Goal: Task Accomplishment & Management: Manage account settings

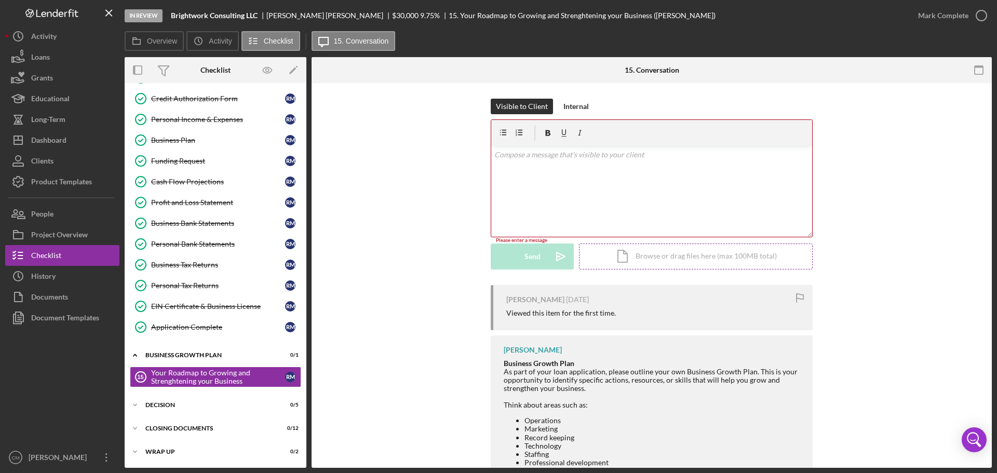
click at [695, 260] on div "Icon/Document Browse or drag files here (max 100MB total) Tap to choose files o…" at bounding box center [696, 257] width 234 height 26
click at [539, 172] on div "v Color teal Color pink Remove color Add row above Add row below Add column bef…" at bounding box center [651, 171] width 321 height 51
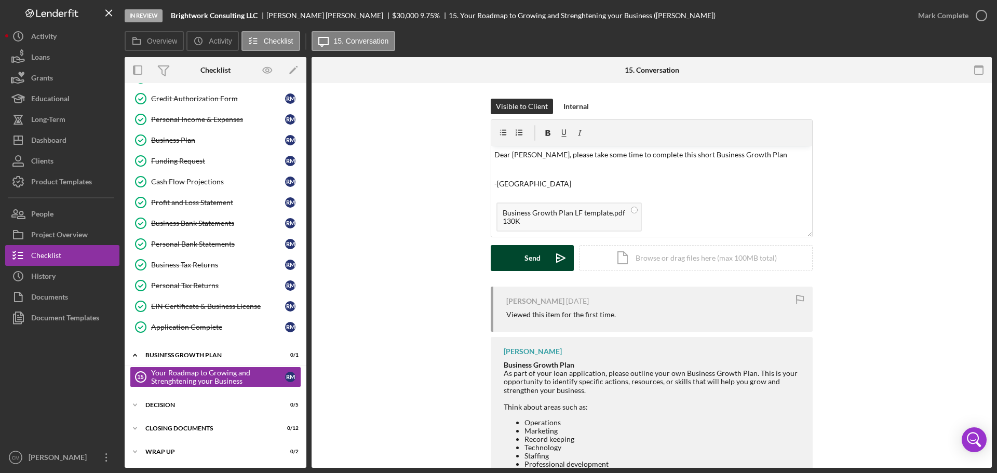
click at [532, 262] on div "Send" at bounding box center [533, 258] width 16 height 26
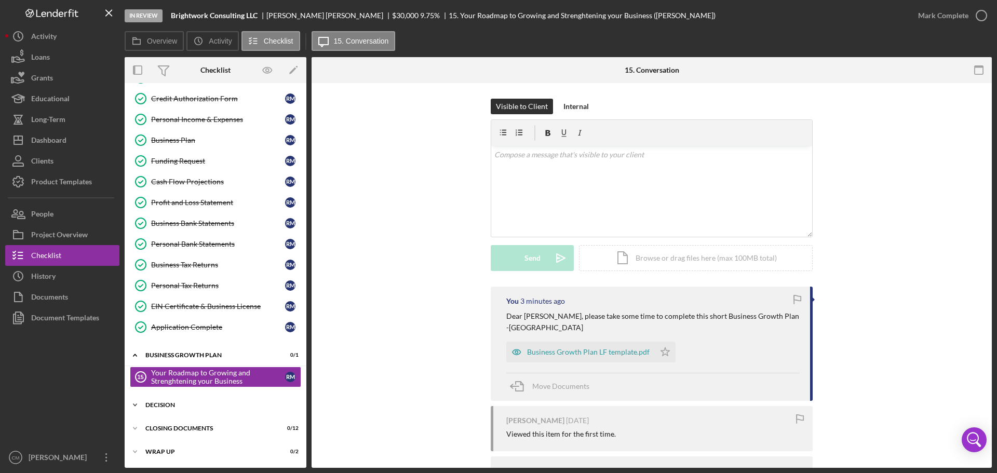
click at [184, 405] on div "Decision" at bounding box center [219, 405] width 148 height 6
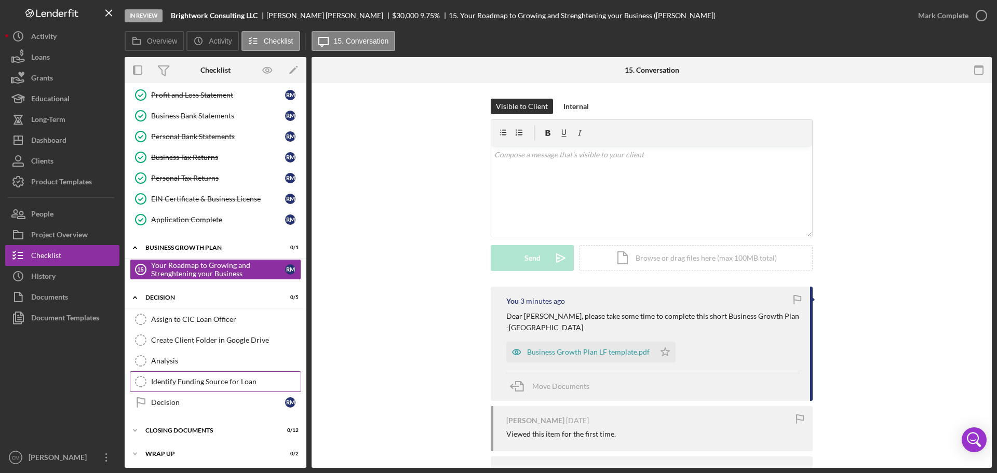
scroll to position [193, 0]
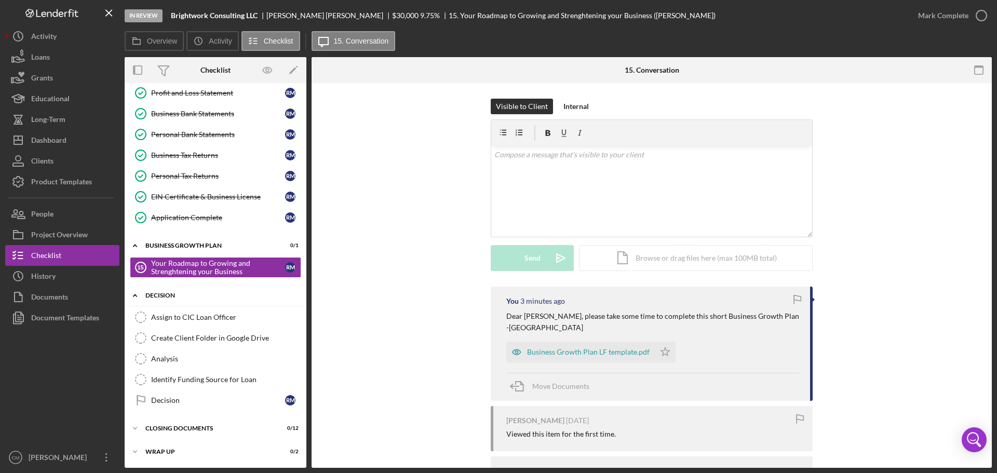
click at [158, 301] on div "Icon/Expander Decision 0 / 5" at bounding box center [216, 295] width 182 height 21
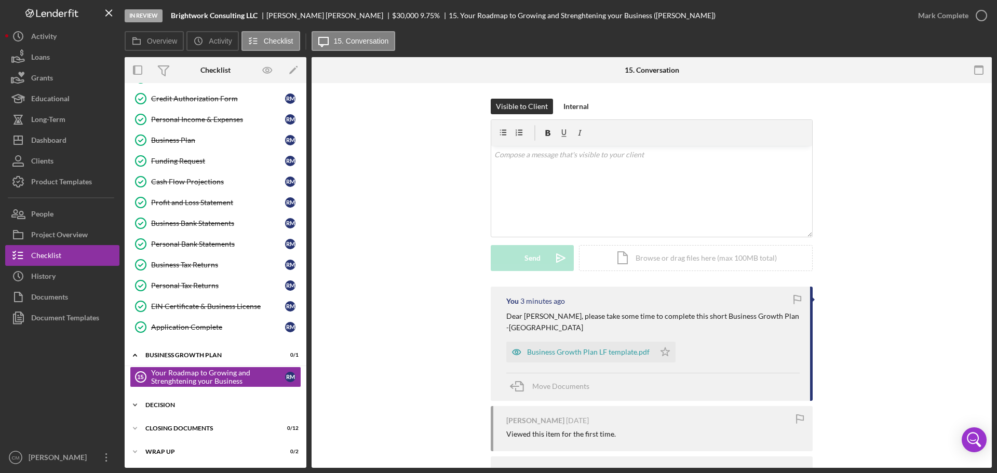
click at [157, 408] on div "Decision" at bounding box center [219, 405] width 148 height 6
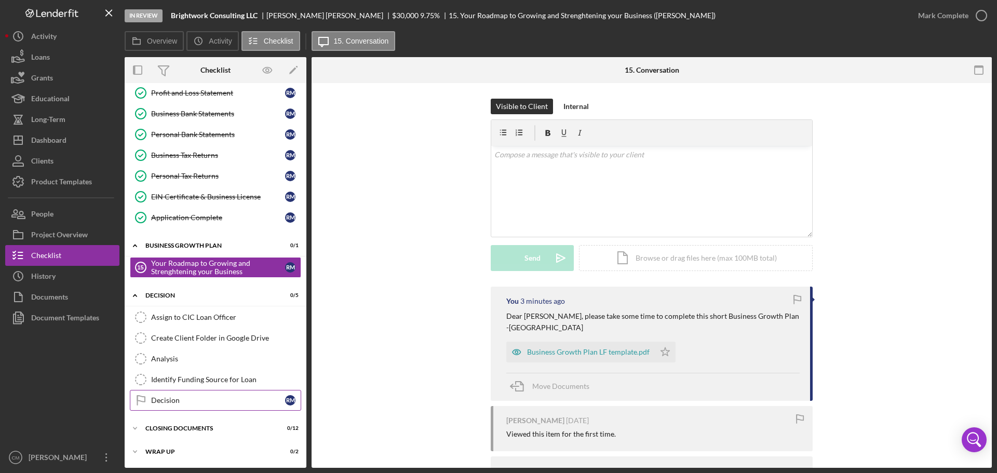
click at [225, 406] on link "Decision Decision R M" at bounding box center [215, 400] width 171 height 21
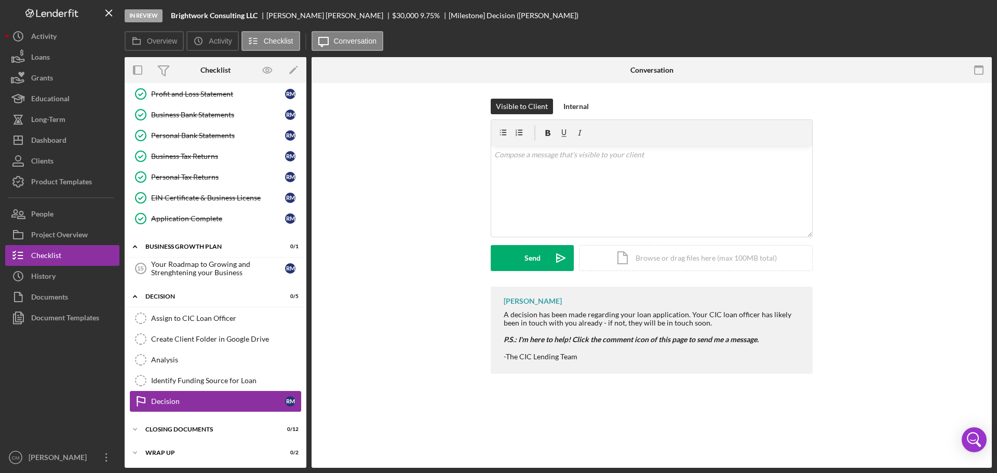
scroll to position [193, 0]
click at [527, 162] on div "v Color teal Color pink Remove color Add row above Add row below Add column bef…" at bounding box center [651, 191] width 321 height 91
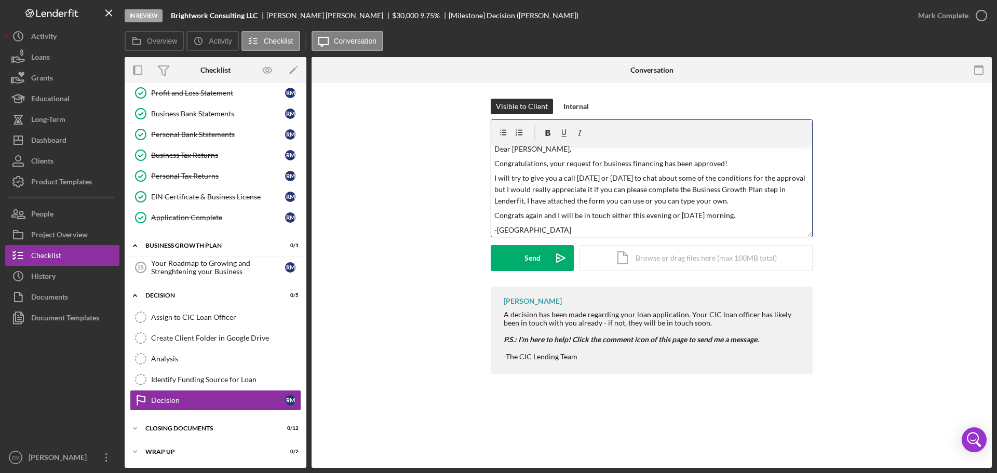
scroll to position [8, 0]
click at [737, 197] on p "I will try to give you a call [DATE] or [DATE] to chat about some of the condit…" at bounding box center [652, 187] width 315 height 35
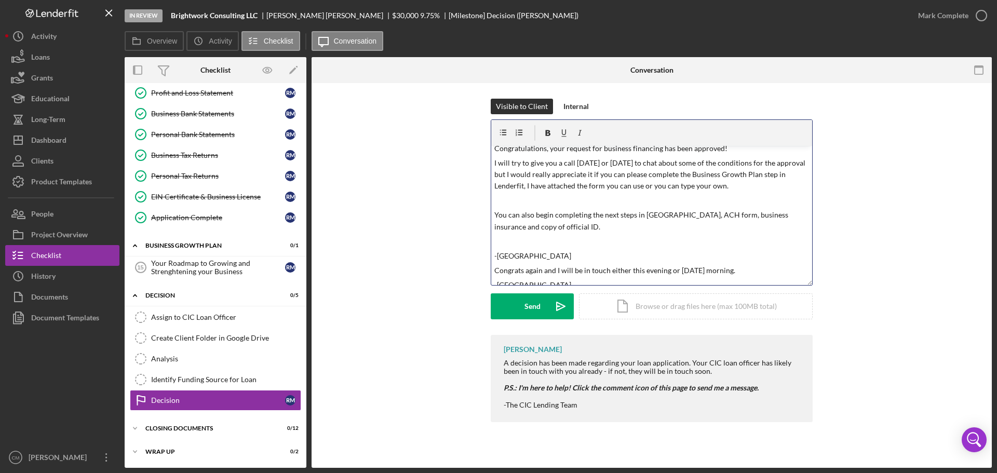
scroll to position [16, 0]
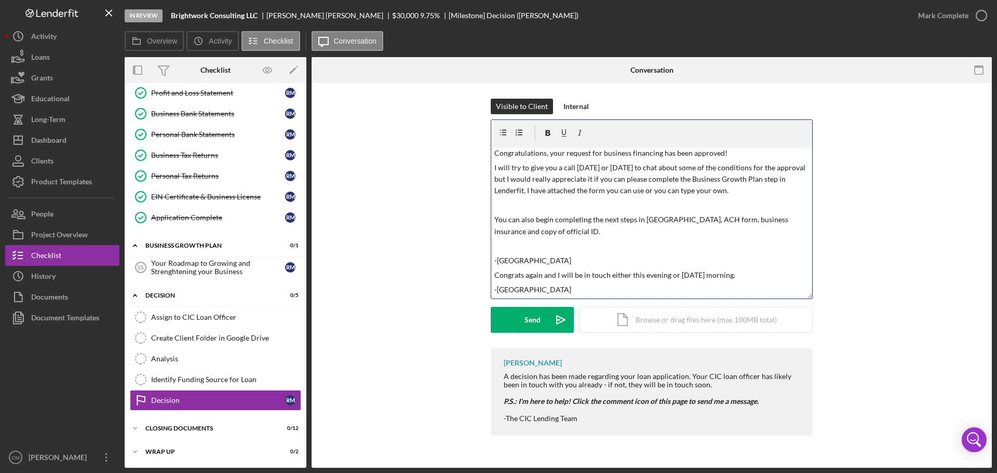
drag, startPoint x: 809, startPoint y: 234, endPoint x: 823, endPoint y: 296, distance: 63.5
click at [823, 296] on div "Visible to Client Internal v Color teal Color pink Remove color Add row above A…" at bounding box center [651, 224] width 649 height 250
drag, startPoint x: 537, startPoint y: 259, endPoint x: 491, endPoint y: 262, distance: 45.3
click at [491, 262] on div "v Color teal Color pink Remove color Add row above Add row below Add column bef…" at bounding box center [651, 222] width 321 height 153
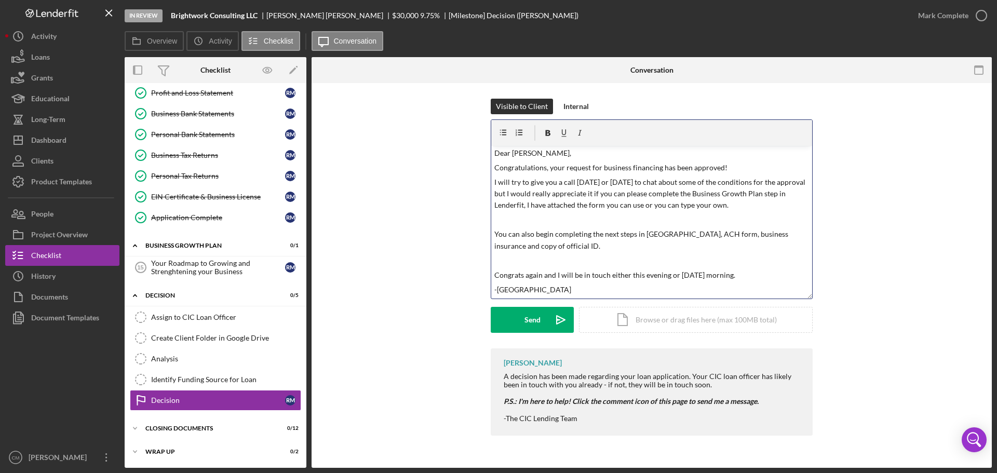
click at [564, 290] on p "-[GEOGRAPHIC_DATA]" at bounding box center [652, 289] width 315 height 11
click at [537, 321] on div "Send" at bounding box center [533, 320] width 16 height 26
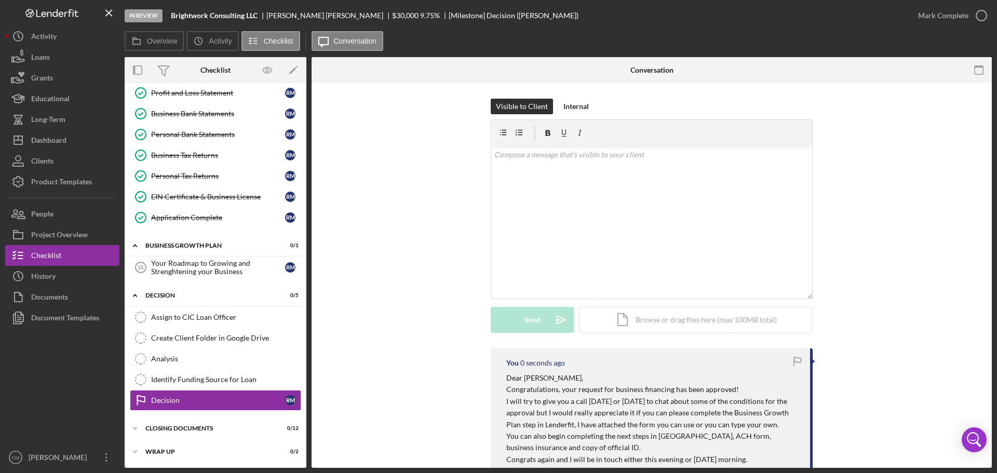
scroll to position [0, 0]
click at [982, 12] on icon "button" at bounding box center [982, 16] width 26 height 26
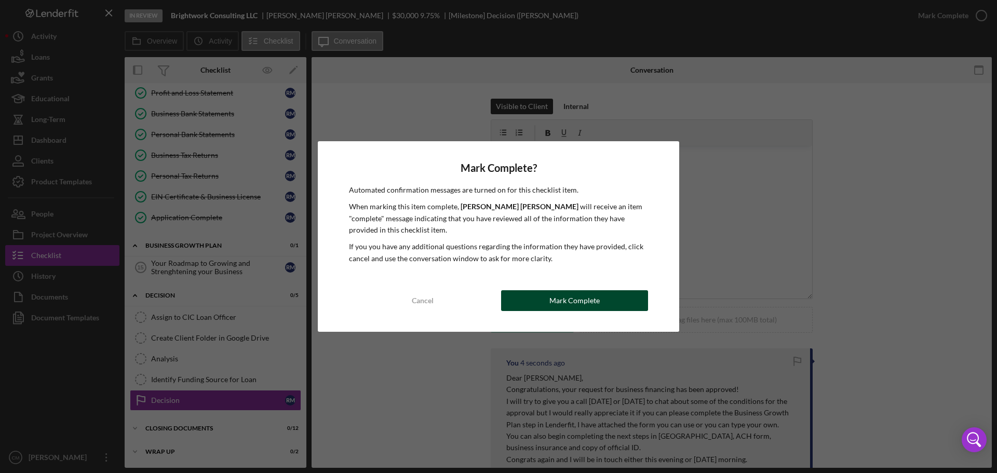
click at [580, 296] on div "Mark Complete" at bounding box center [575, 300] width 50 height 21
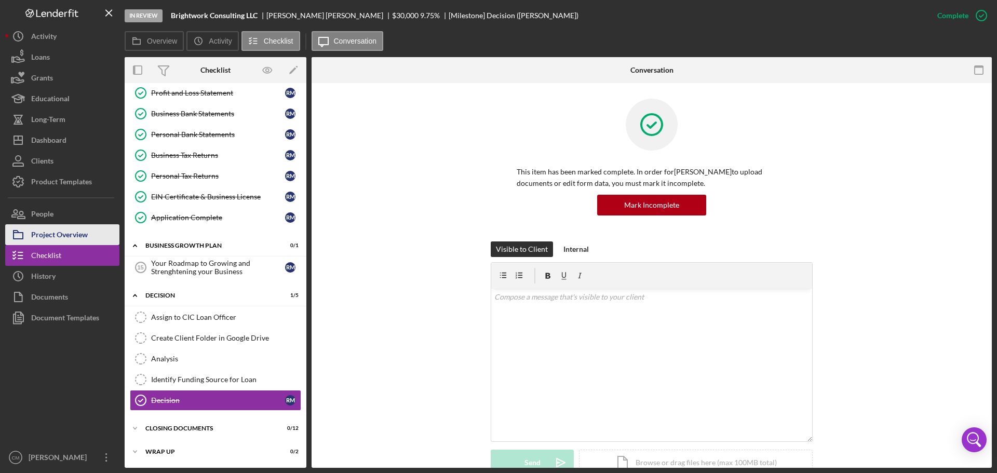
click at [99, 235] on button "Project Overview" at bounding box center [62, 234] width 114 height 21
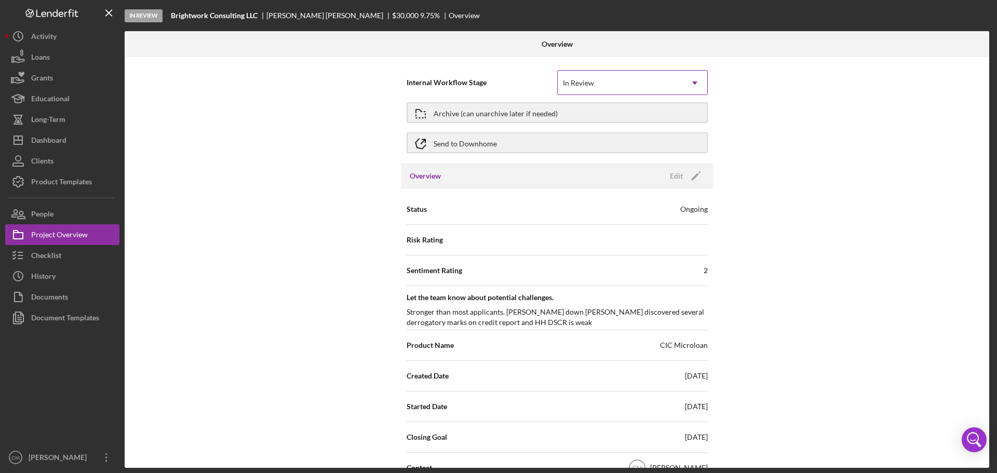
click at [677, 80] on div "In Review" at bounding box center [620, 83] width 125 height 24
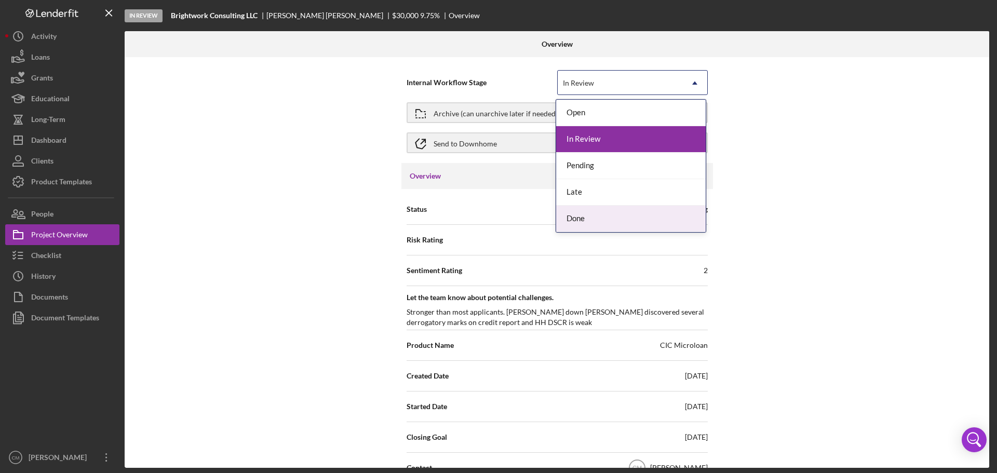
click at [602, 220] on div "Done" at bounding box center [631, 219] width 150 height 26
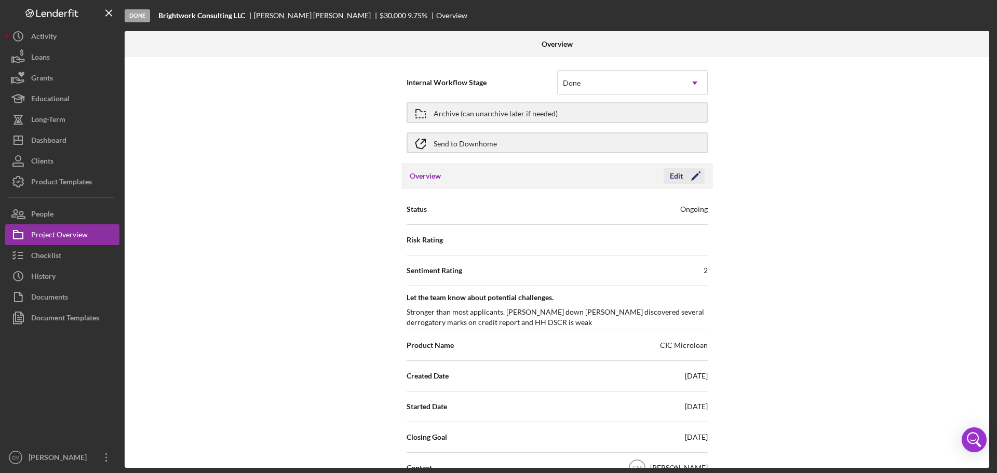
click at [695, 176] on polygon "button" at bounding box center [695, 177] width 8 height 8
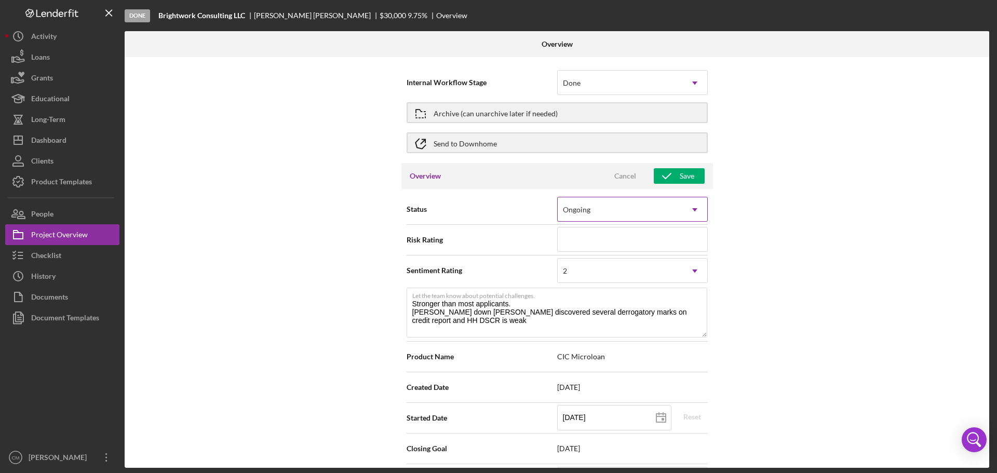
click at [688, 210] on icon "Icon/Dropdown Arrow" at bounding box center [695, 209] width 25 height 25
click at [770, 201] on div "Internal Workflow Stage Done Icon/Dropdown Arrow Archive (can unarchive later i…" at bounding box center [557, 262] width 865 height 411
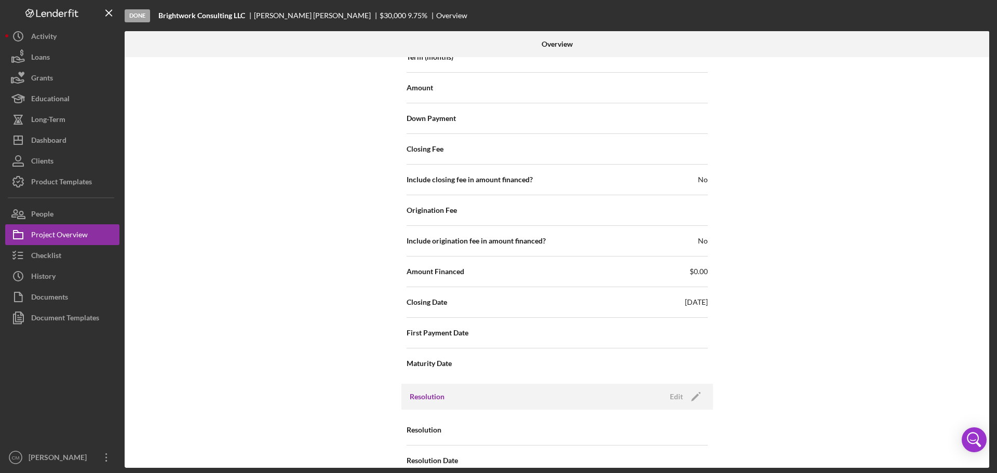
scroll to position [1175, 0]
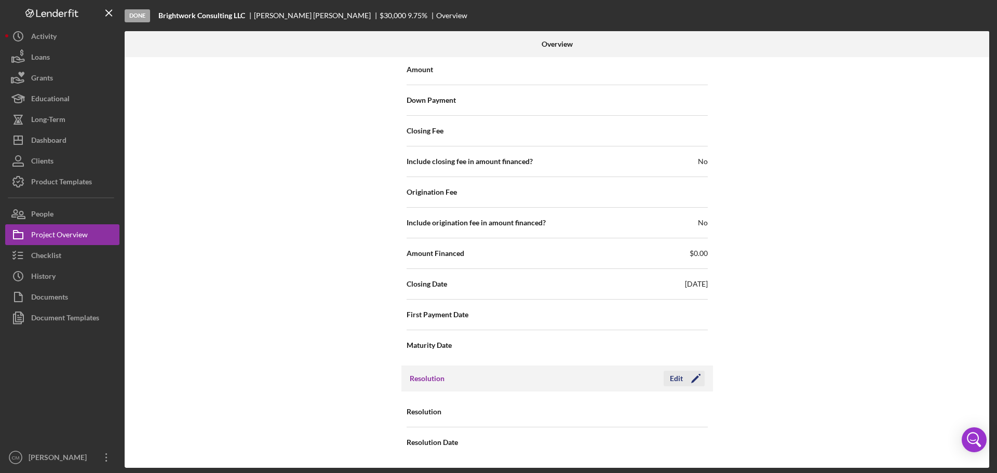
click at [695, 380] on icon "Icon/Edit" at bounding box center [696, 379] width 26 height 26
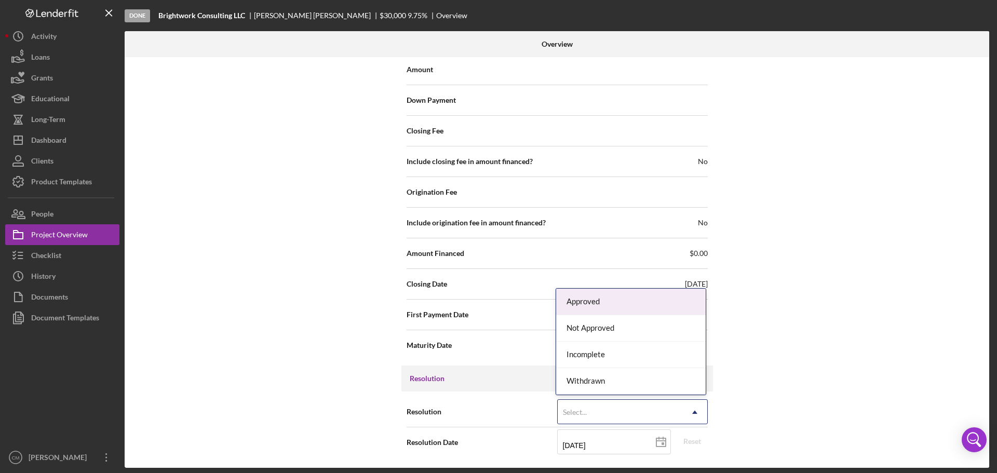
click at [678, 407] on div "Select..." at bounding box center [620, 413] width 125 height 24
click at [626, 303] on div "Approved" at bounding box center [631, 302] width 150 height 26
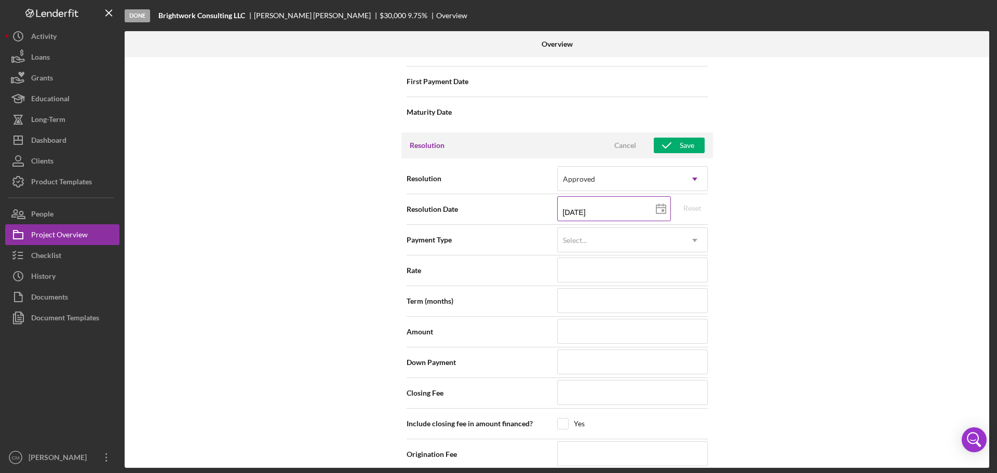
scroll to position [1435, 0]
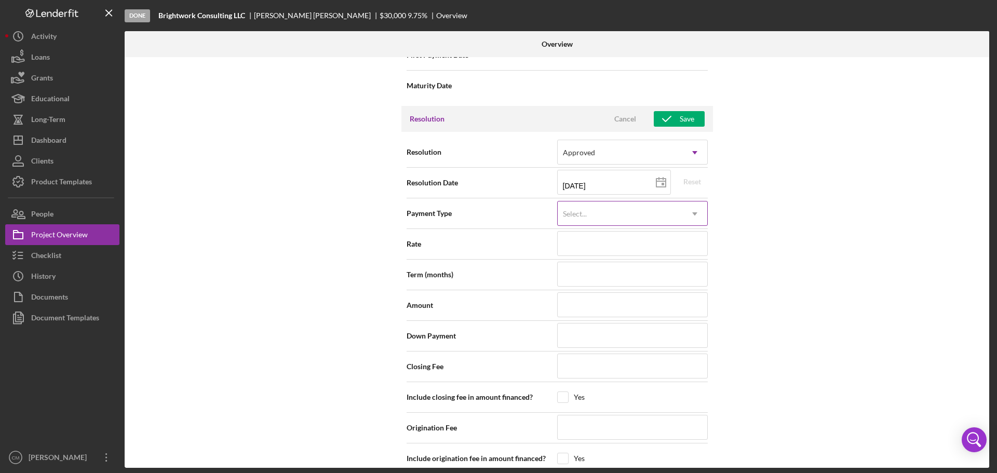
click at [625, 215] on div "Select..." at bounding box center [620, 214] width 125 height 24
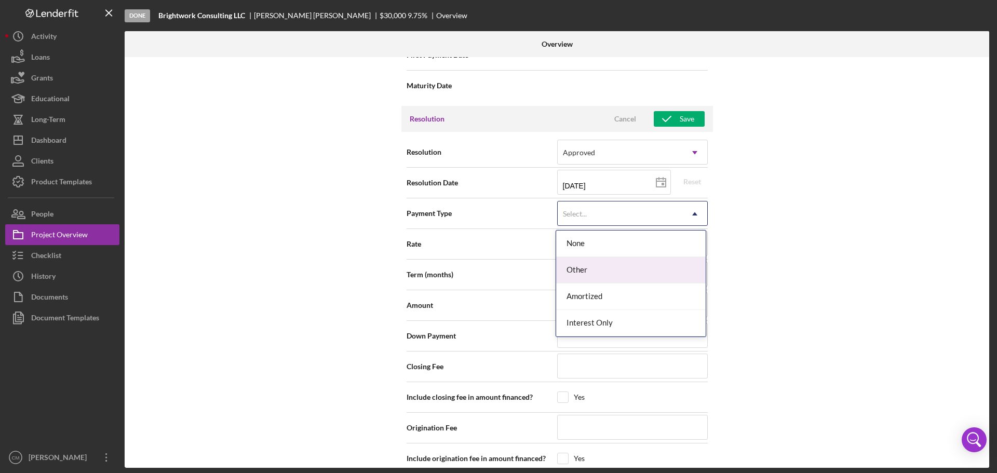
click at [614, 264] on div "Other" at bounding box center [631, 270] width 150 height 26
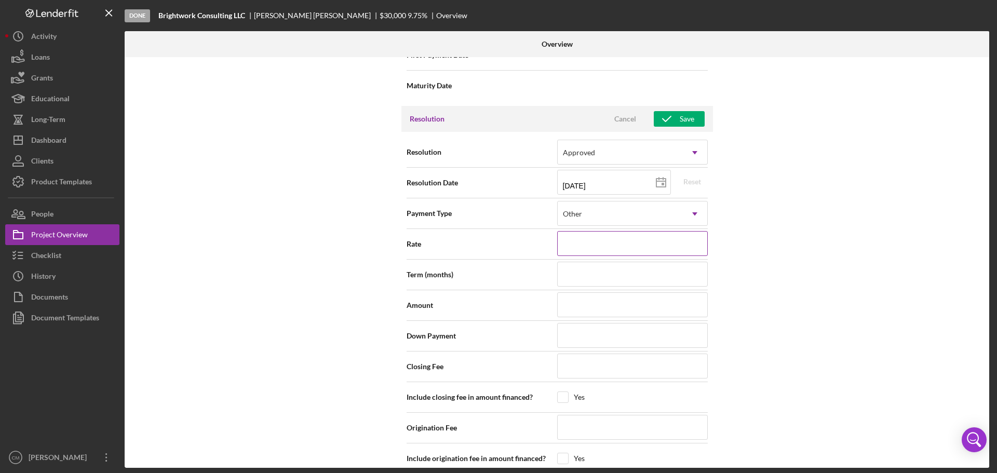
click at [620, 246] on input at bounding box center [632, 243] width 151 height 25
type input "9.750%"
click at [633, 271] on input at bounding box center [632, 274] width 151 height 25
type input "24"
click at [632, 304] on input at bounding box center [632, 304] width 151 height 25
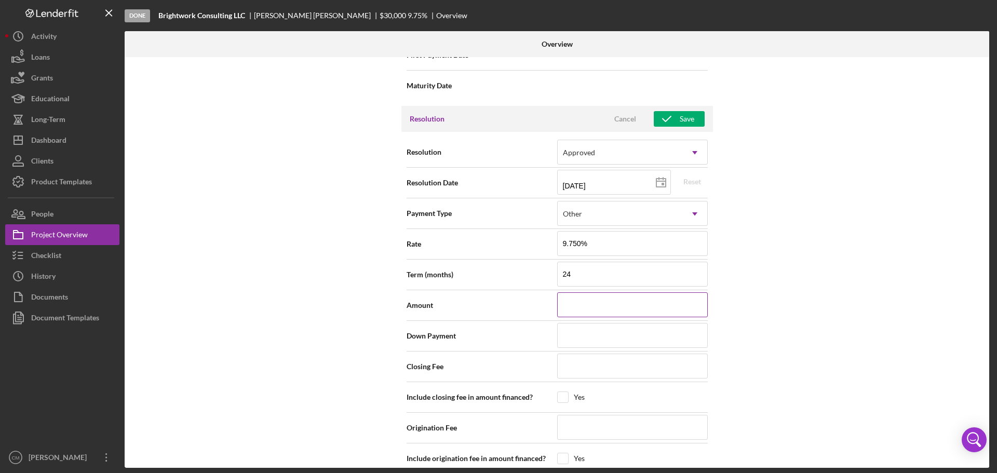
type input "$30,000"
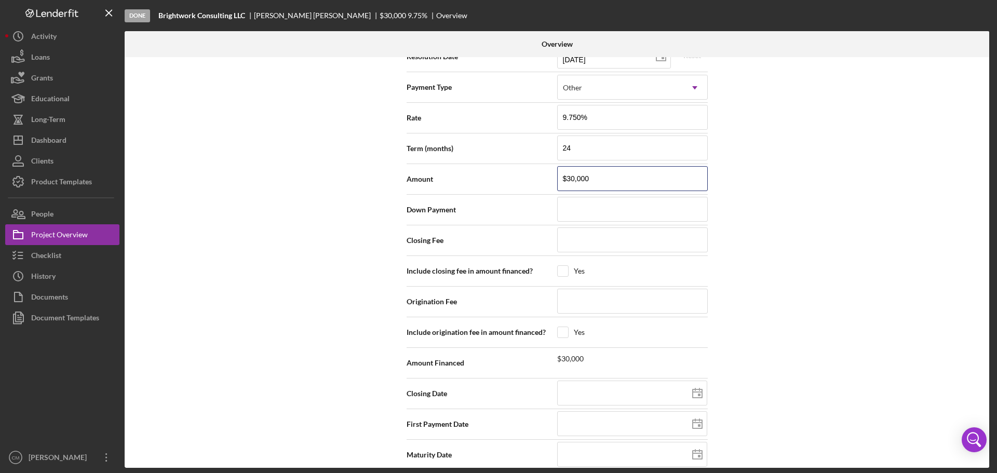
scroll to position [1574, 0]
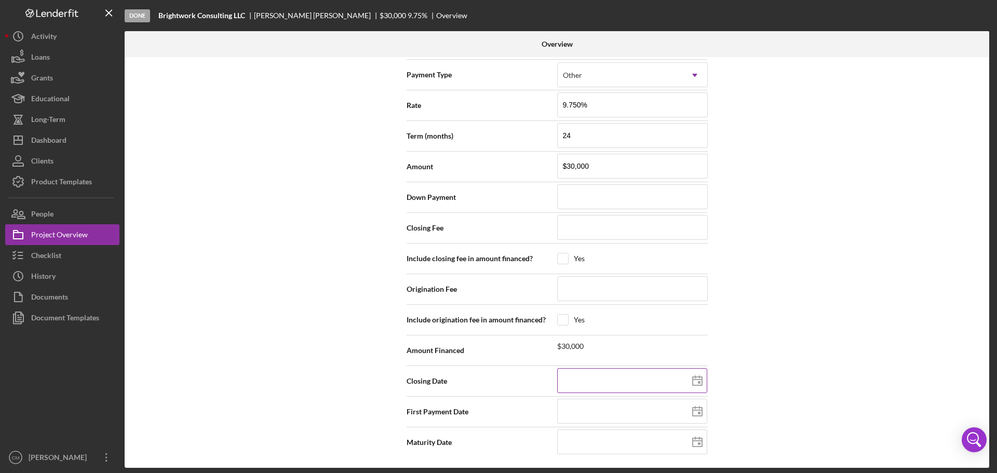
click at [698, 382] on rect at bounding box center [699, 382] width 3 height 3
type input "[DATE]"
click at [693, 412] on icon at bounding box center [698, 412] width 26 height 26
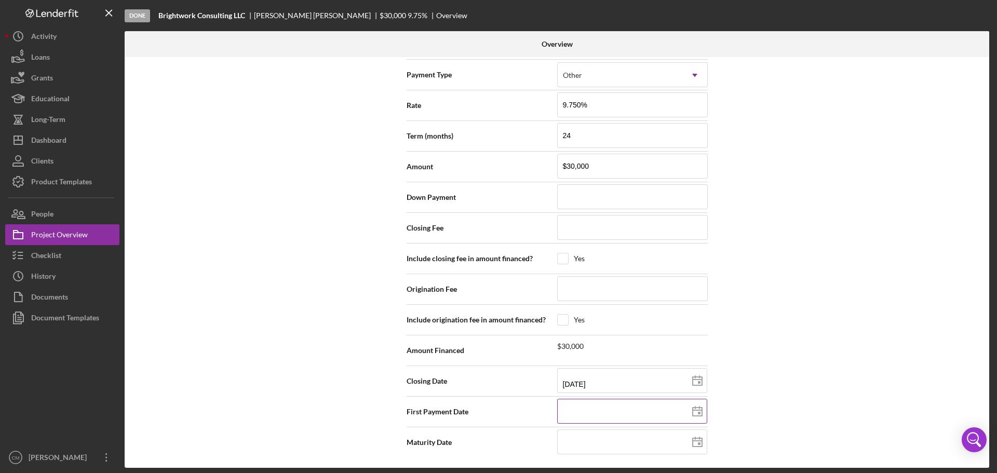
type input "[DATE]"
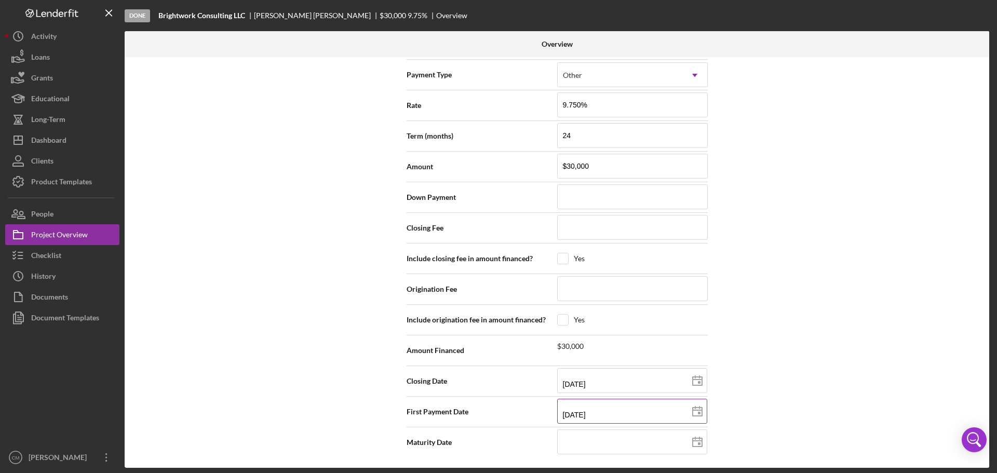
type input "[DATE]"
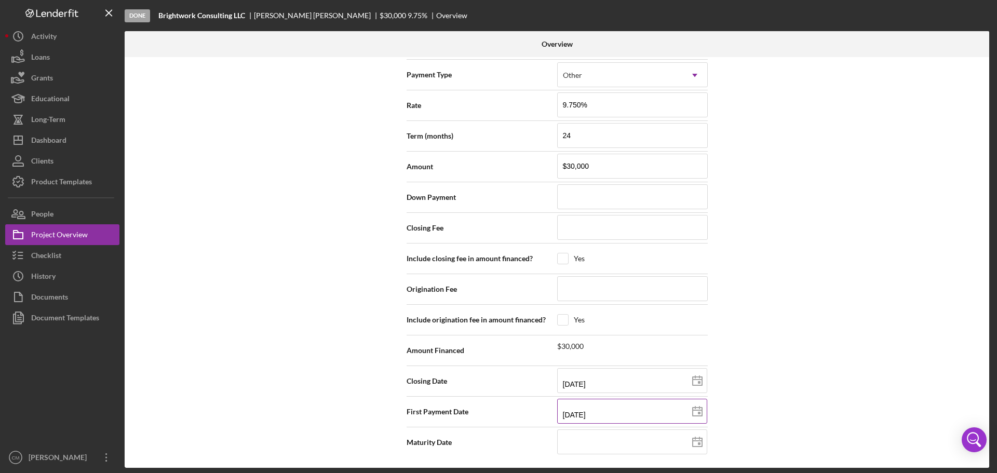
type input "[DATE]"
click at [694, 444] on icon at bounding box center [698, 443] width 26 height 26
type input "[DATE]"
click at [854, 270] on div "Internal Workflow Stage Done Icon/Dropdown Arrow Archive (can unarchive later i…" at bounding box center [557, 262] width 865 height 411
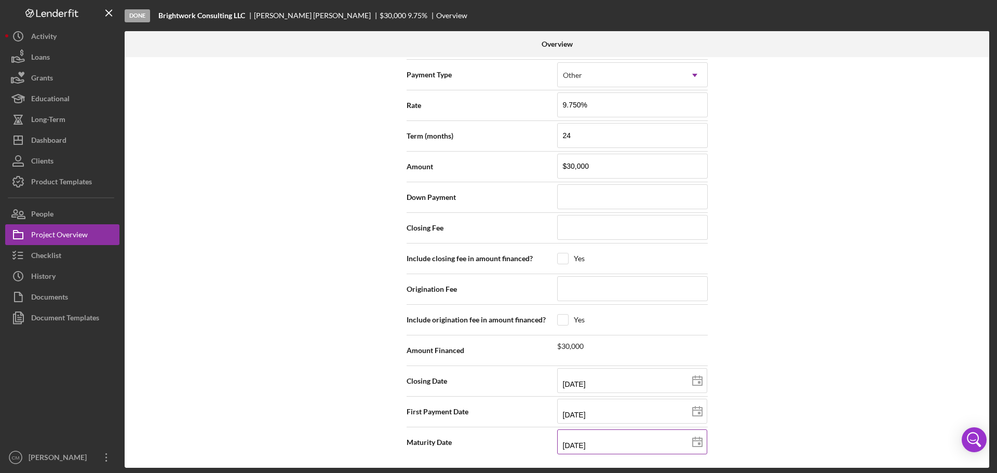
click at [699, 447] on polygon at bounding box center [697, 442] width 9 height 8
type input "[DATE]"
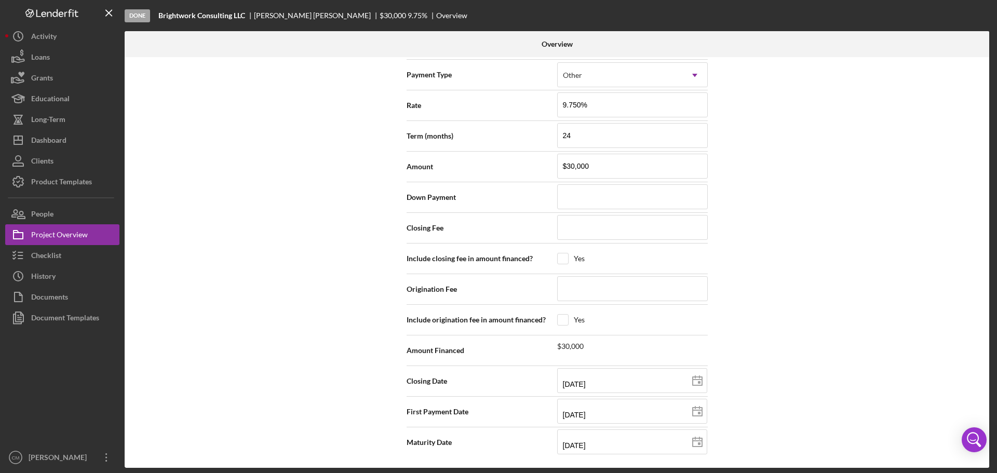
type input "[DATE]"
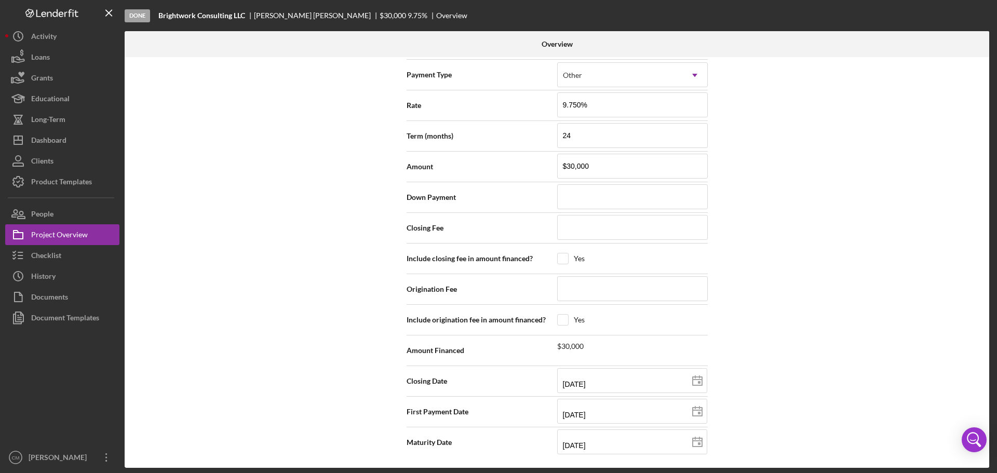
type input "[DATE]"
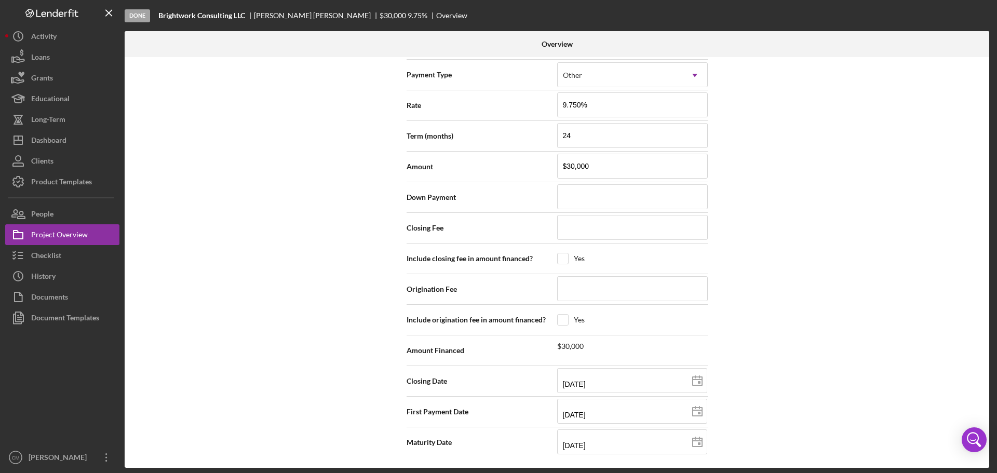
type input "[DATE]"
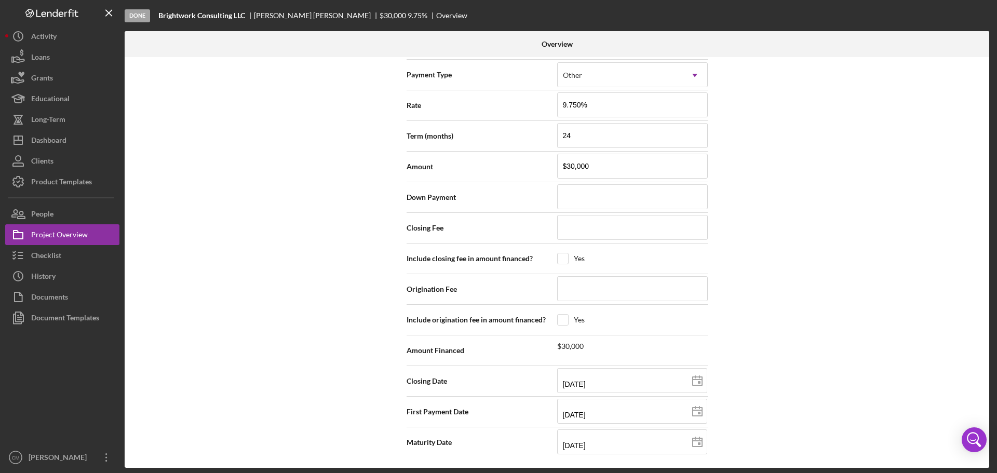
type input "[DATE]"
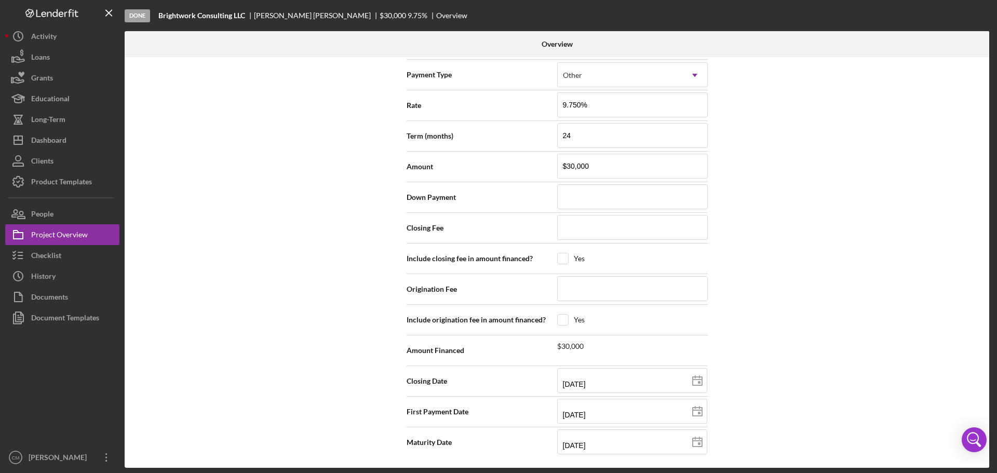
type input "[DATE]"
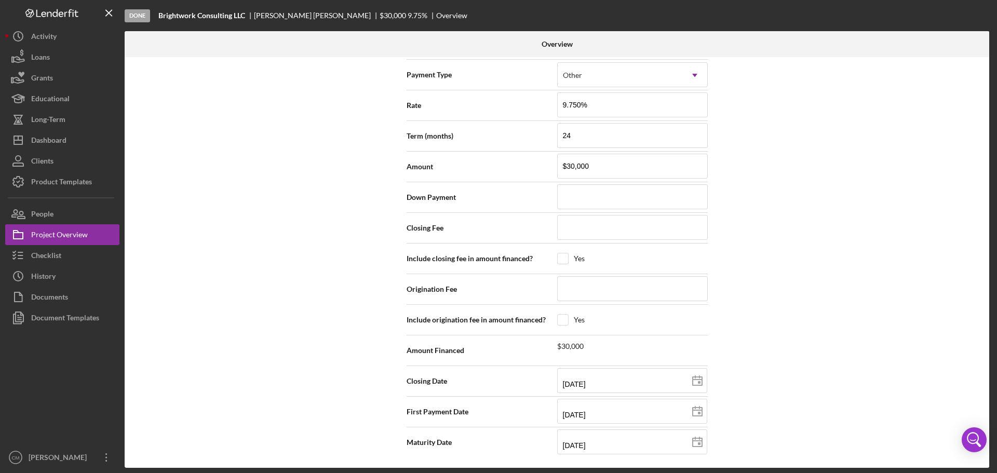
click at [832, 348] on div "Internal Workflow Stage Done Icon/Dropdown Arrow Archive (can unarchive later i…" at bounding box center [557, 262] width 865 height 411
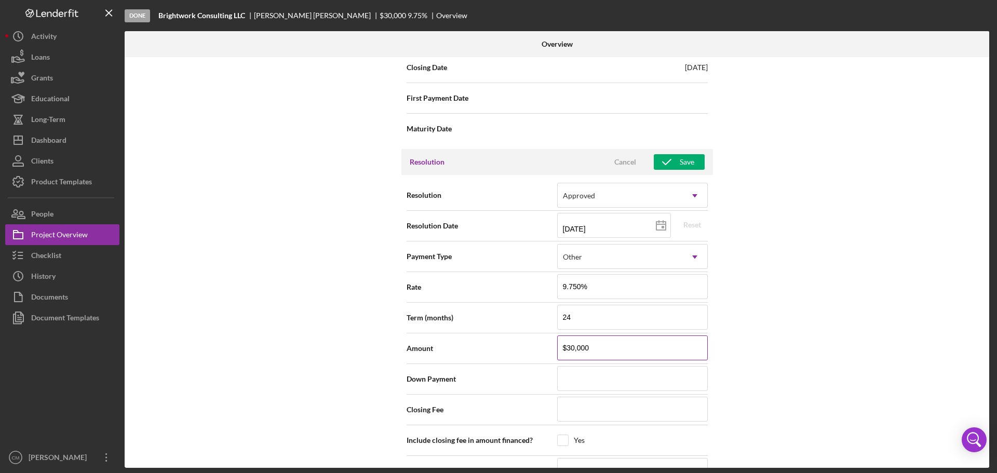
scroll to position [1366, 0]
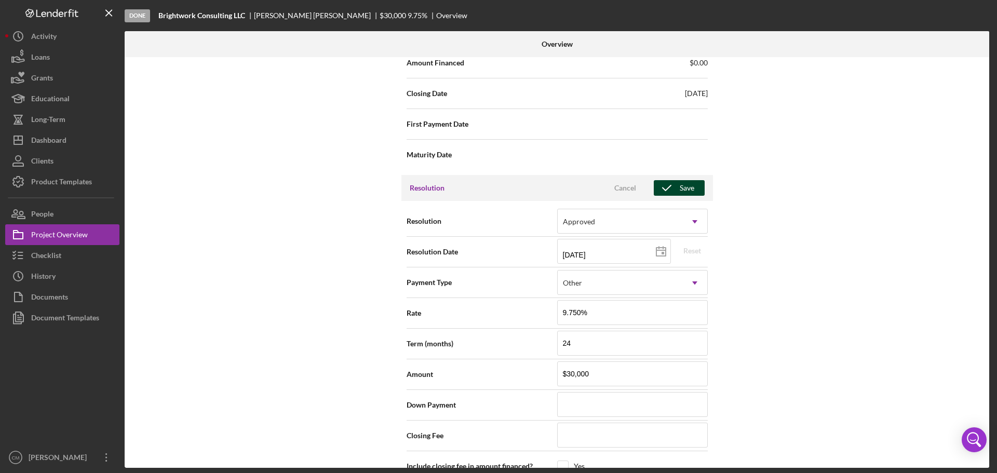
click at [680, 191] on div "Save" at bounding box center [687, 188] width 15 height 16
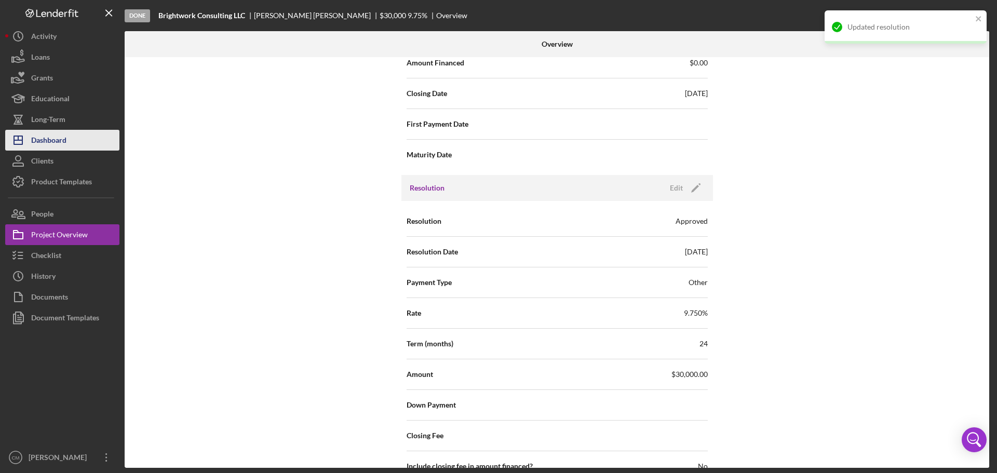
click at [54, 137] on div "Dashboard" at bounding box center [48, 141] width 35 height 23
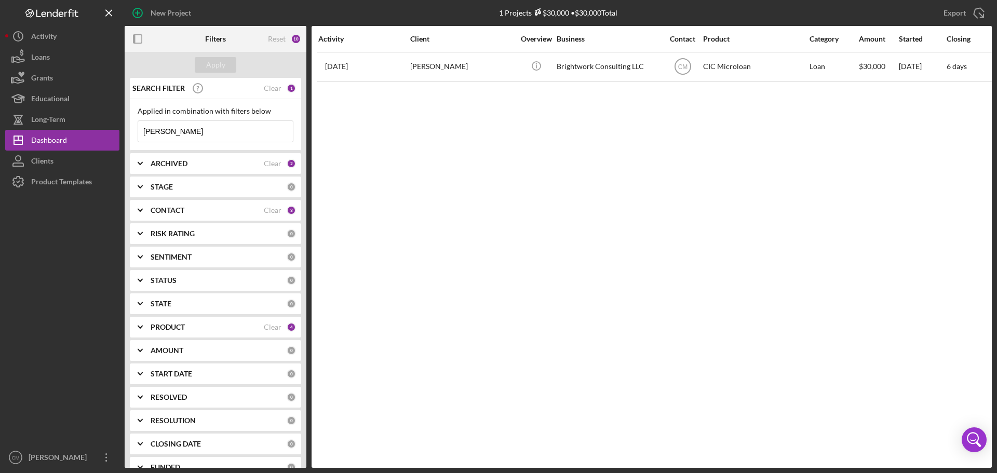
click at [178, 130] on input "[PERSON_NAME]" at bounding box center [215, 131] width 155 height 21
click at [73, 146] on button "Icon/Dashboard Dashboard" at bounding box center [62, 140] width 114 height 21
click at [225, 64] on button "Apply" at bounding box center [216, 65] width 42 height 16
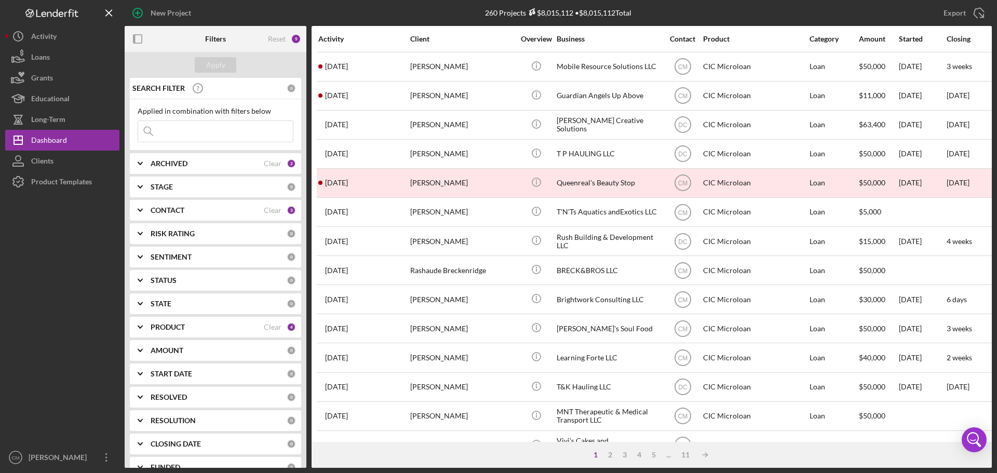
click at [228, 127] on input at bounding box center [215, 131] width 155 height 21
type input "short stacked"
click at [224, 59] on div "Apply" at bounding box center [215, 65] width 19 height 16
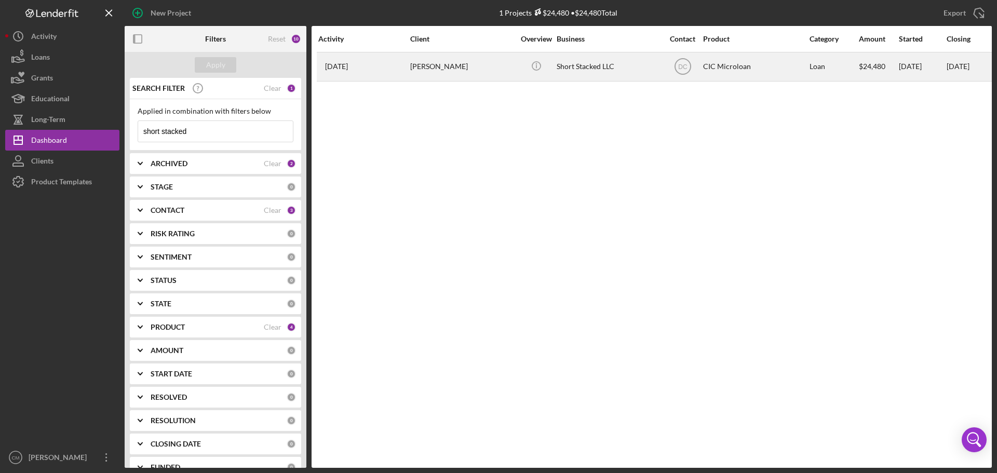
click at [512, 69] on div "[PERSON_NAME]" at bounding box center [462, 67] width 104 height 28
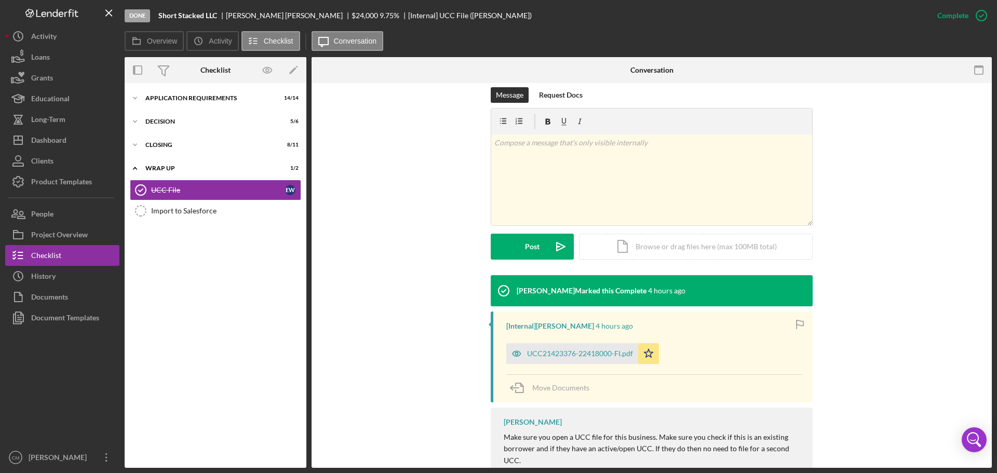
scroll to position [156, 0]
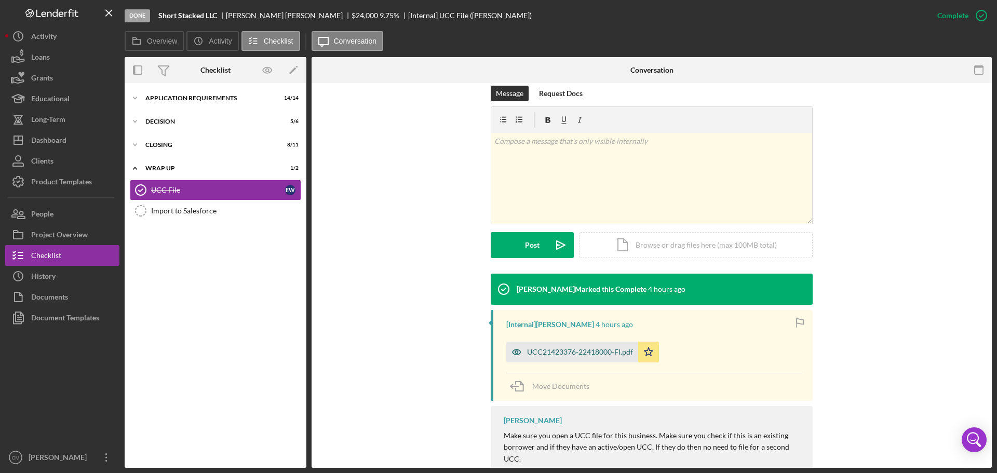
click at [514, 354] on g "button" at bounding box center [517, 352] width 8 height 5
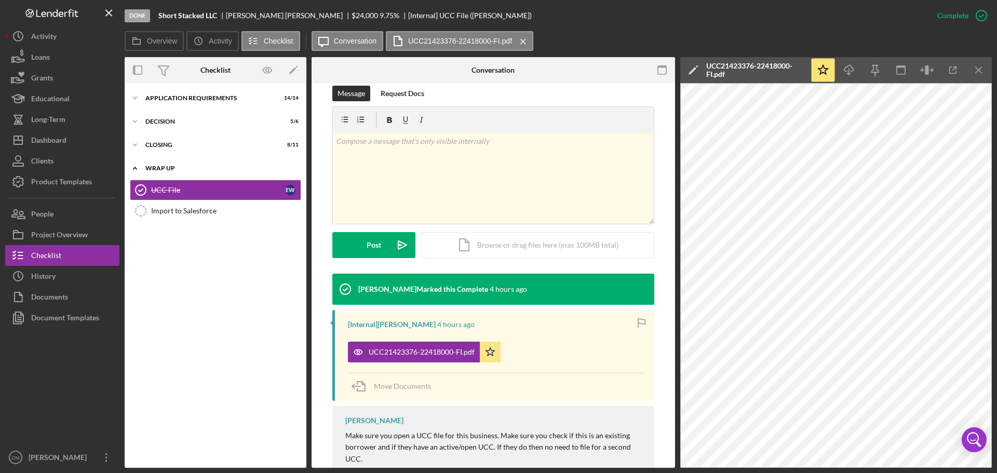
click at [195, 168] on div "WRAP UP" at bounding box center [219, 168] width 148 height 6
click at [161, 165] on div "Icon/Expander WRAP UP 1 / 2" at bounding box center [216, 168] width 182 height 21
click at [161, 142] on div "CLOSING" at bounding box center [219, 145] width 148 height 6
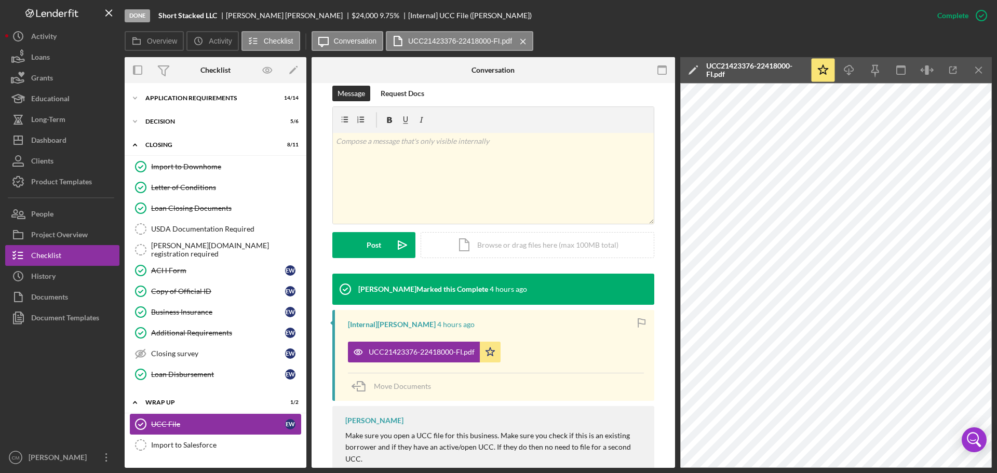
click at [207, 423] on div "UCC File" at bounding box center [218, 424] width 134 height 8
click at [246, 443] on div "Import to Salesforce" at bounding box center [226, 445] width 150 height 8
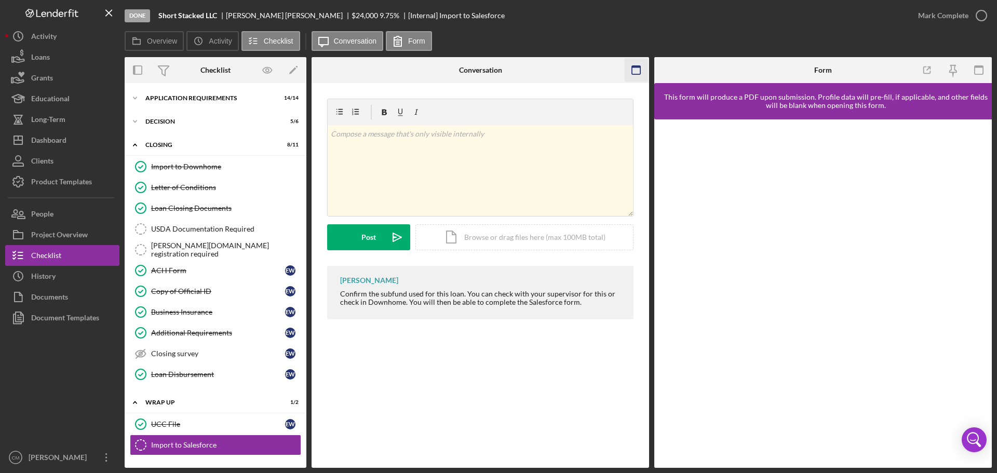
click at [635, 69] on icon "button" at bounding box center [636, 70] width 23 height 23
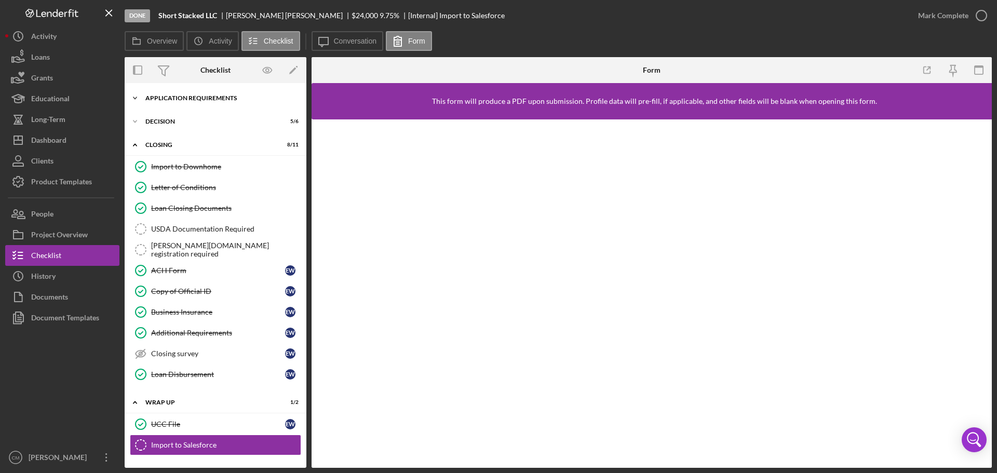
click at [165, 95] on div "APPLICATION REQUIREMENTS" at bounding box center [219, 98] width 148 height 6
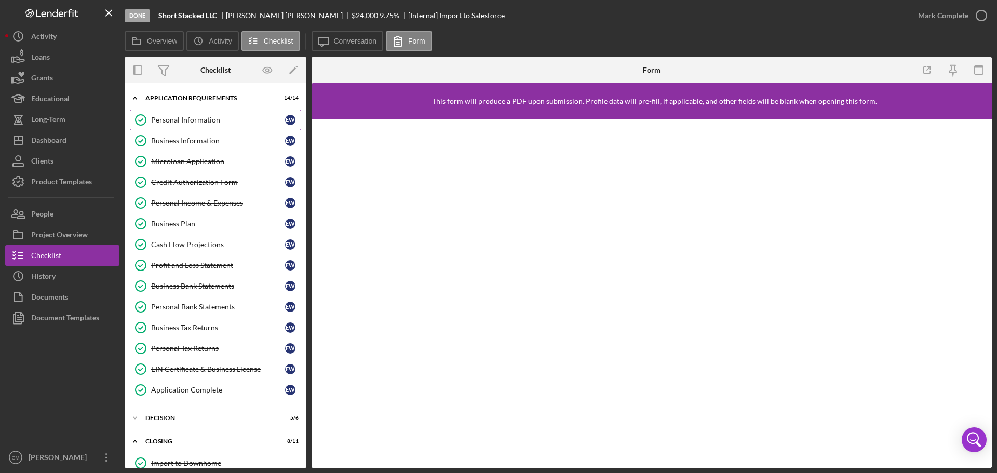
click at [193, 117] on div "Personal Information" at bounding box center [218, 120] width 134 height 8
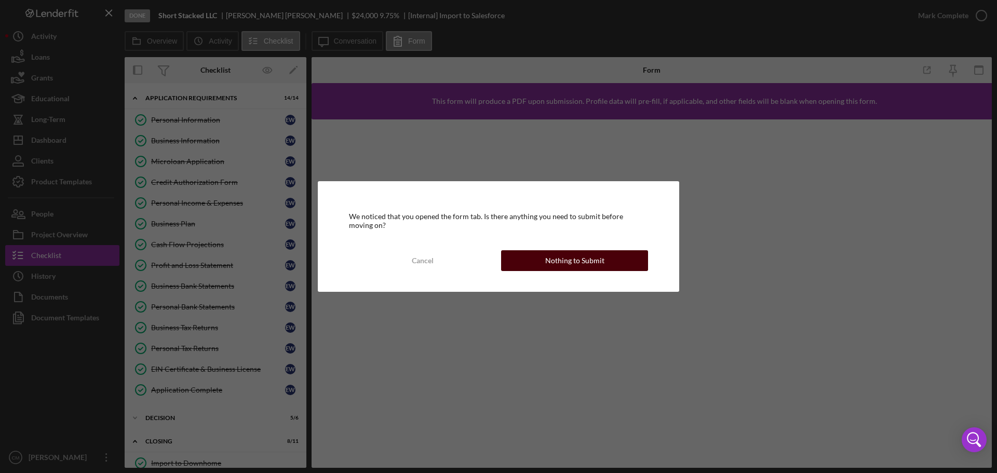
click at [553, 261] on div "Nothing to Submit" at bounding box center [574, 260] width 59 height 21
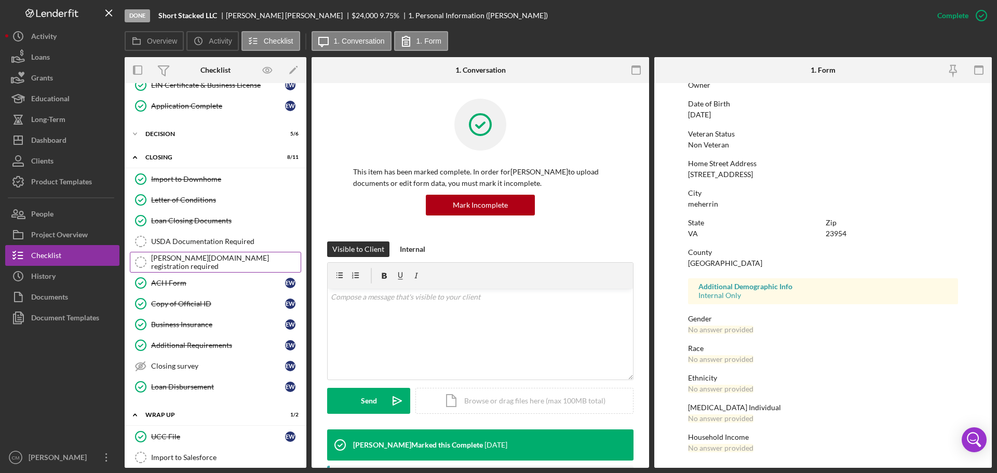
scroll to position [295, 0]
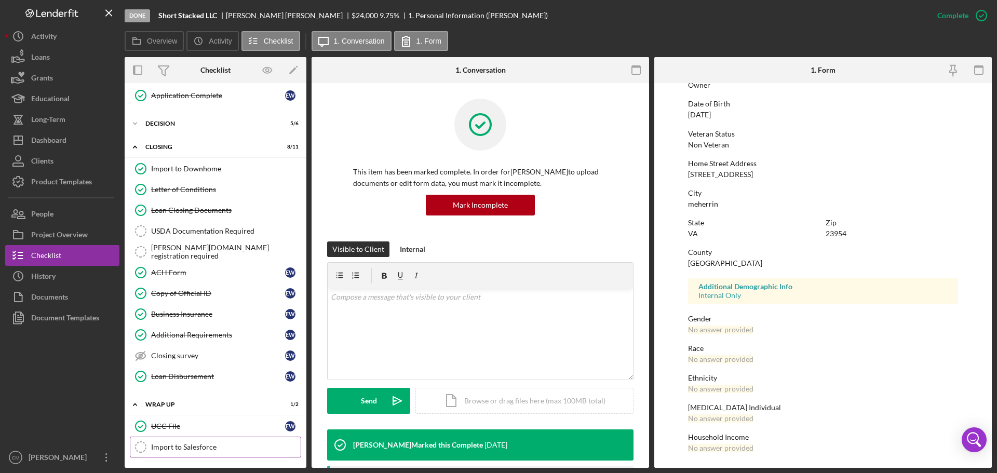
click at [238, 451] on div "Import to Salesforce" at bounding box center [226, 447] width 150 height 8
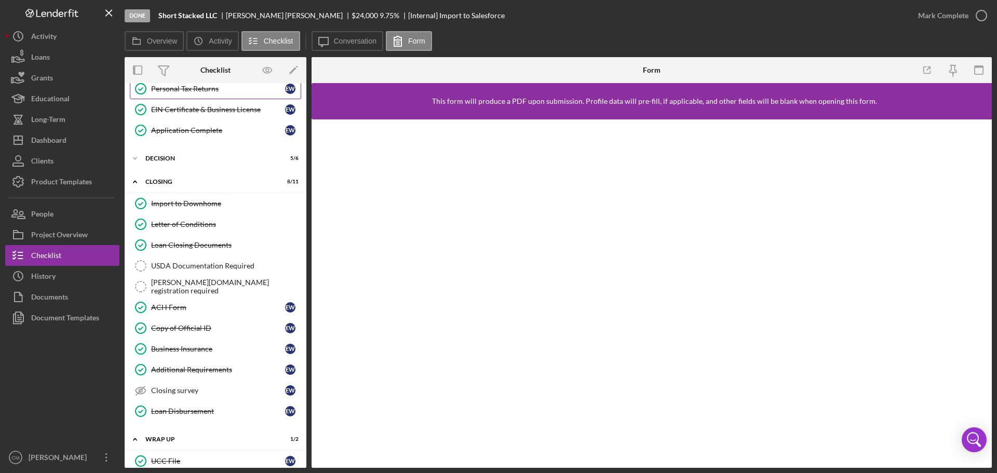
scroll to position [295, 0]
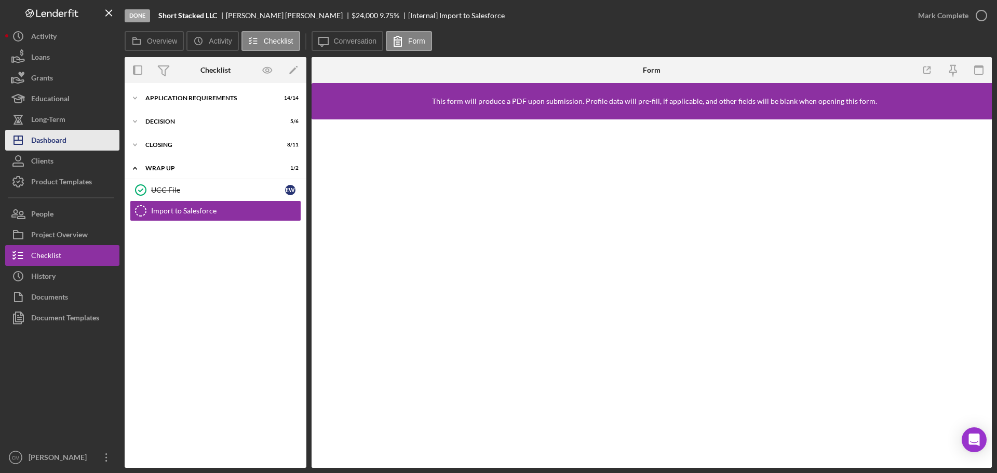
click at [57, 140] on div "Dashboard" at bounding box center [48, 141] width 35 height 23
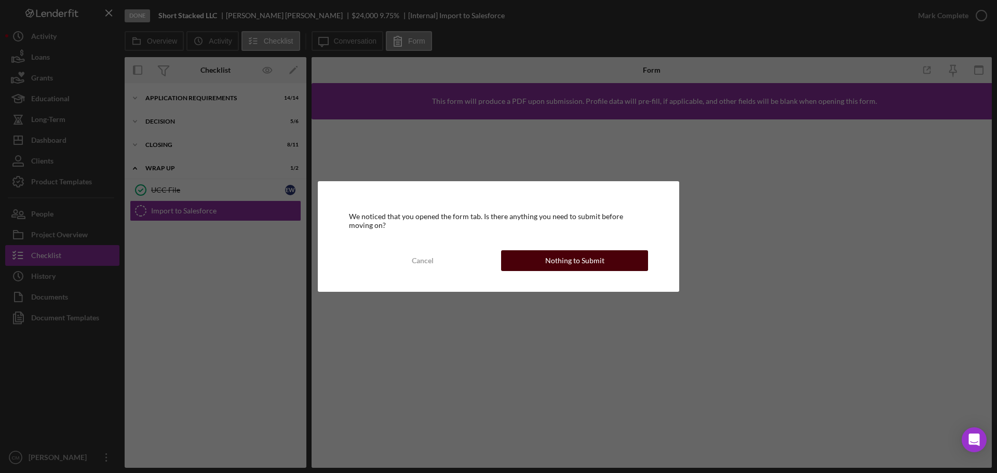
click at [577, 261] on div "Nothing to Submit" at bounding box center [574, 260] width 59 height 21
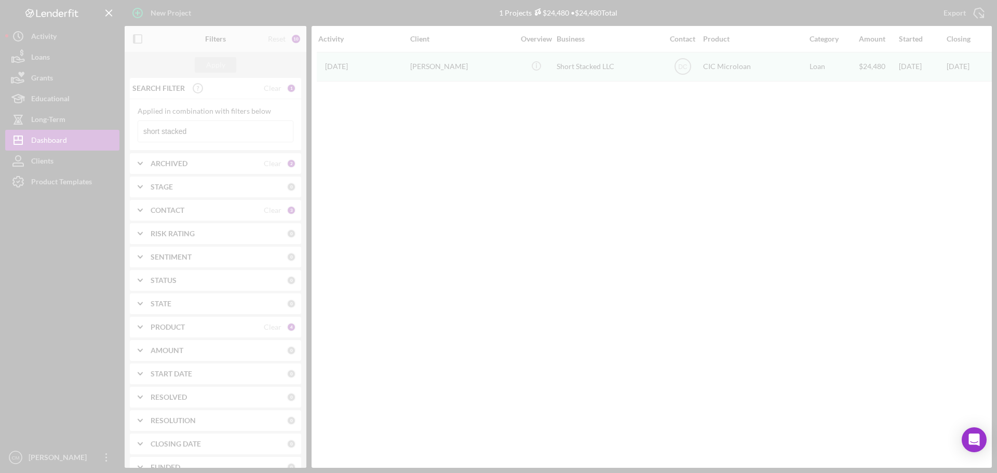
click at [210, 134] on div at bounding box center [498, 236] width 997 height 473
click at [211, 134] on div at bounding box center [498, 236] width 997 height 473
click at [211, 134] on input "short stacked" at bounding box center [215, 131] width 155 height 21
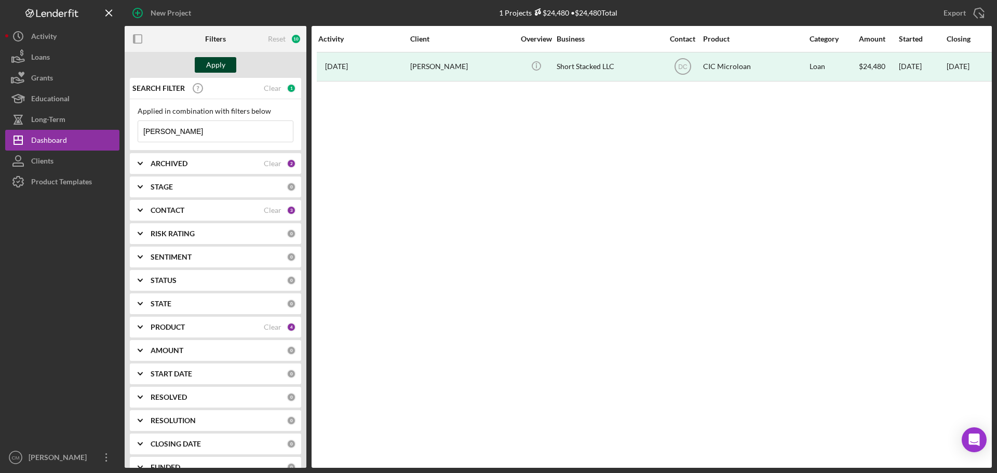
type input "nichelle"
click at [224, 63] on div "Apply" at bounding box center [215, 65] width 19 height 16
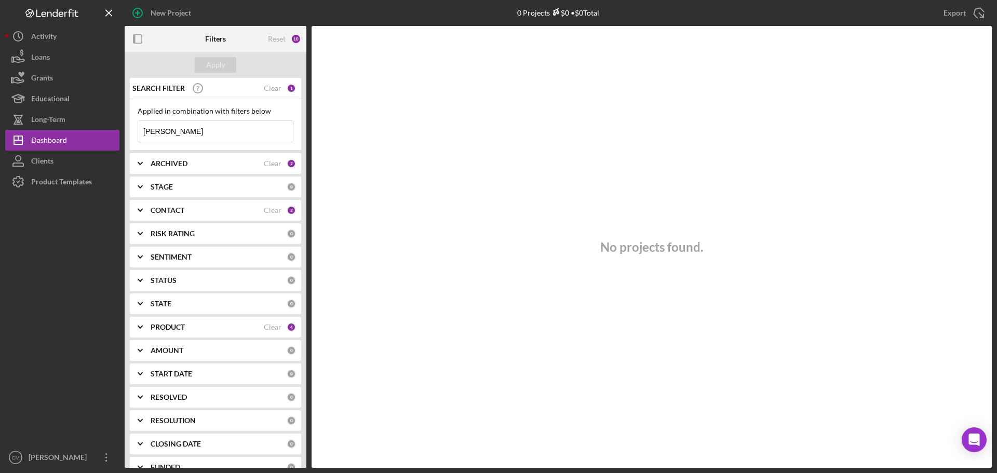
click at [216, 132] on input "nichelle" at bounding box center [215, 131] width 155 height 21
type input "parker"
click at [212, 70] on div "Apply" at bounding box center [215, 65] width 19 height 16
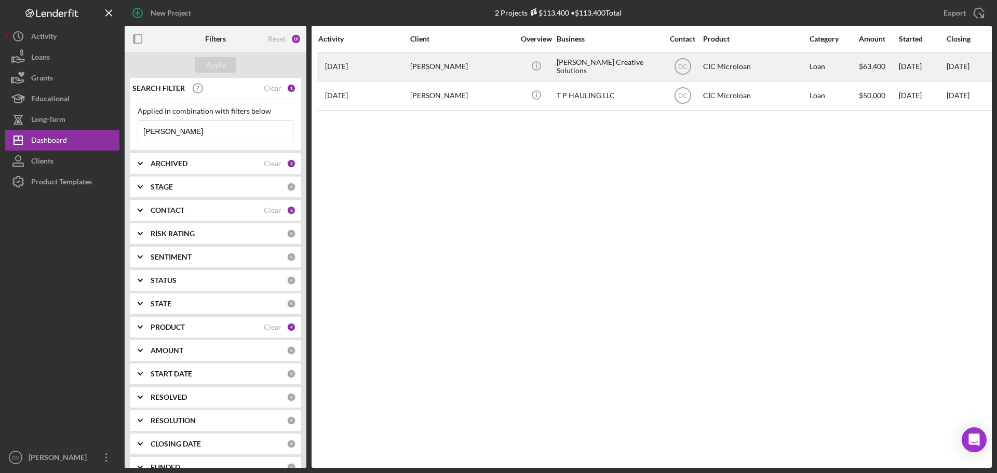
click at [634, 64] on div "[PERSON_NAME] Creative Solutions" at bounding box center [609, 67] width 104 height 28
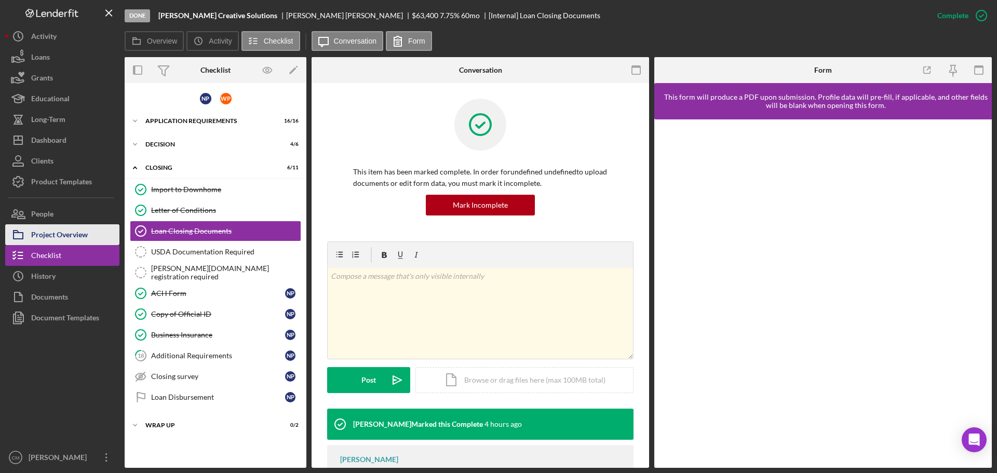
click at [89, 234] on button "Project Overview" at bounding box center [62, 234] width 114 height 21
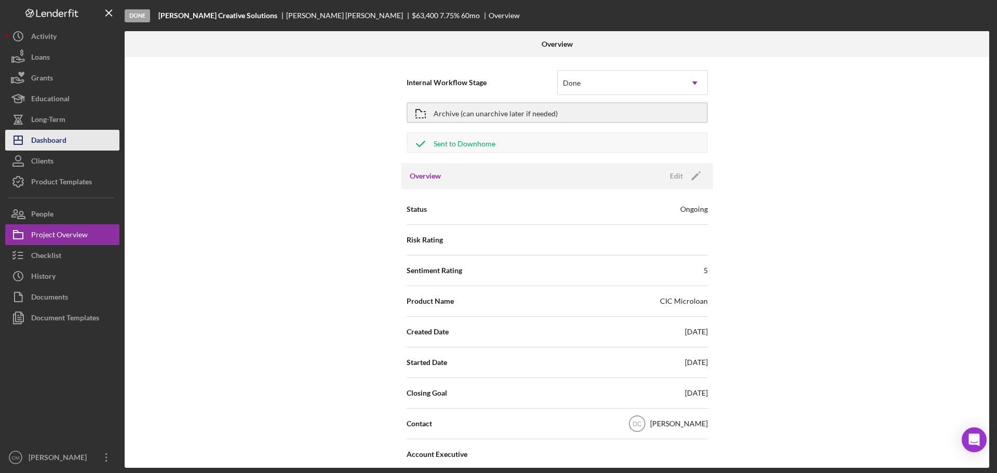
click at [60, 140] on div "Dashboard" at bounding box center [48, 141] width 35 height 23
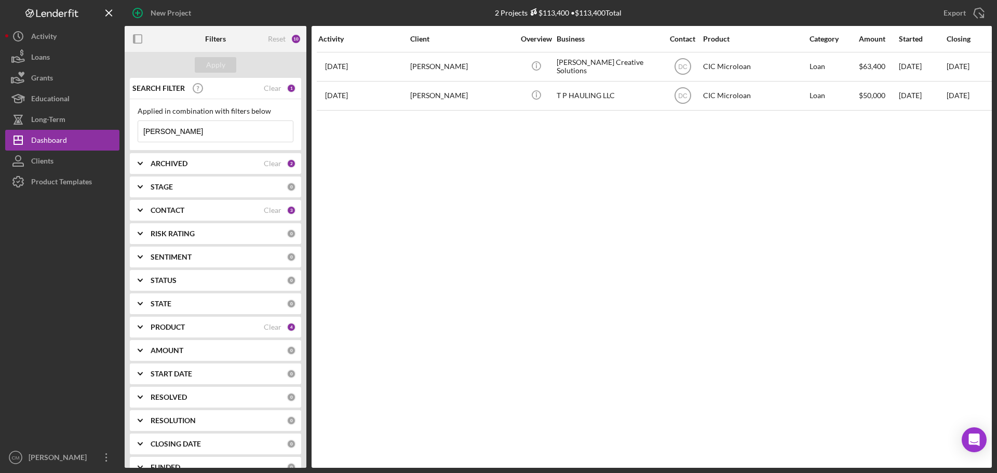
click at [235, 135] on input "parker" at bounding box center [215, 131] width 155 height 21
click at [490, 193] on div "Activity Client Overview Business Contact Product Category Amount Started Closi…" at bounding box center [652, 247] width 681 height 442
